Goal: Find specific page/section: Find specific page/section

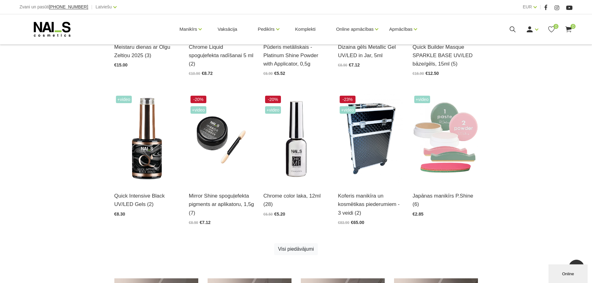
scroll to position [124, 0]
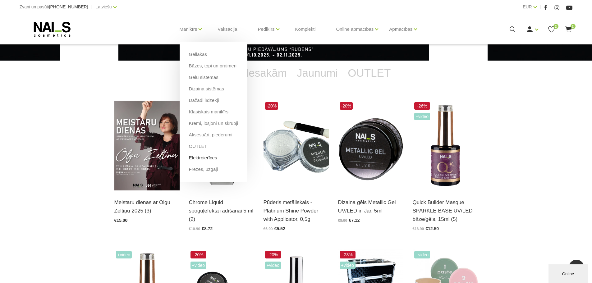
click at [204, 159] on link "Elektroierīces" at bounding box center [203, 158] width 28 height 7
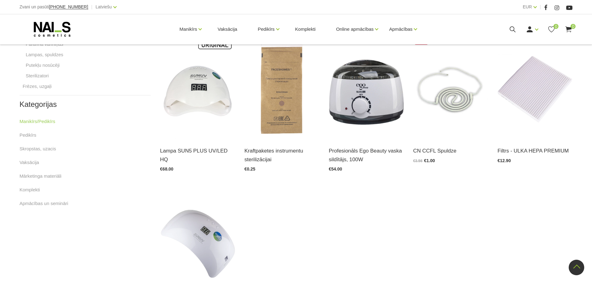
scroll to position [311, 0]
click at [49, 56] on link "Lampas, spuldzes" at bounding box center [45, 54] width 38 height 7
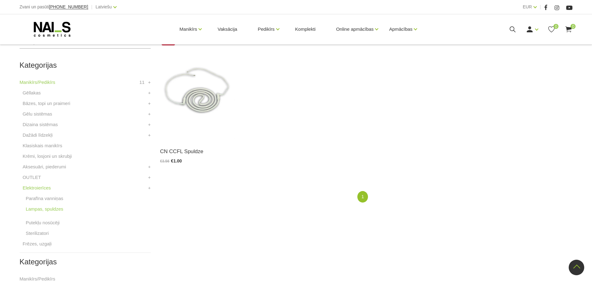
scroll to position [155, 0]
